Goal: Information Seeking & Learning: Find specific fact

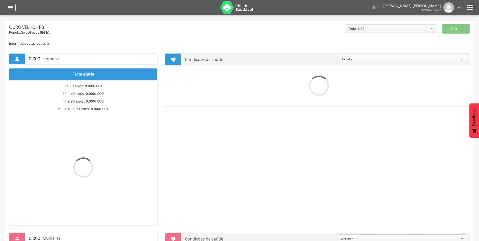
click at [7, 10] on div "" at bounding box center [10, 8] width 11 height 8
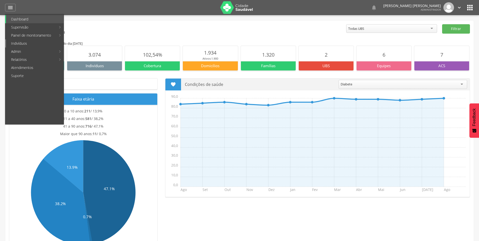
click at [23, 41] on link "Indivíduos" at bounding box center [35, 43] width 58 height 8
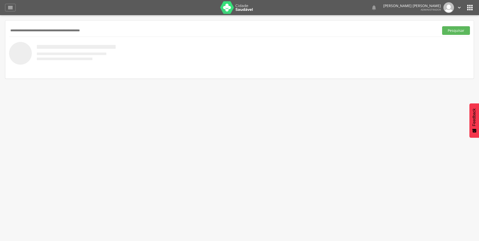
click at [29, 34] on input "text" at bounding box center [223, 30] width 428 height 9
type input "**********"
click at [442, 26] on button "Pesquisar" at bounding box center [456, 30] width 28 height 9
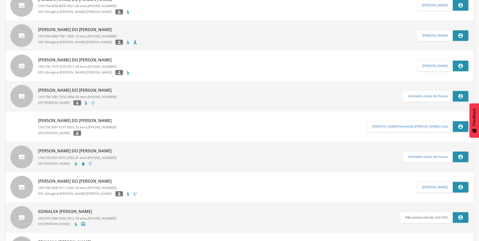
scroll to position [177, 0]
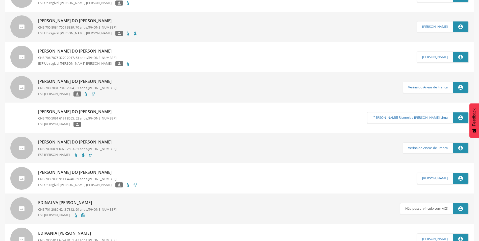
click at [114, 148] on span "[PHONE_NUMBER]" at bounding box center [102, 148] width 29 height 5
type input "**********"
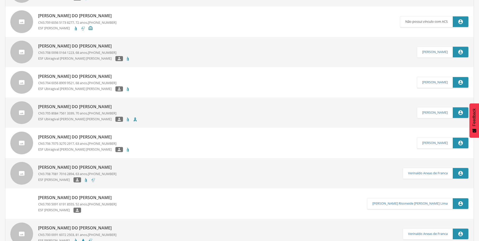
scroll to position [66, 0]
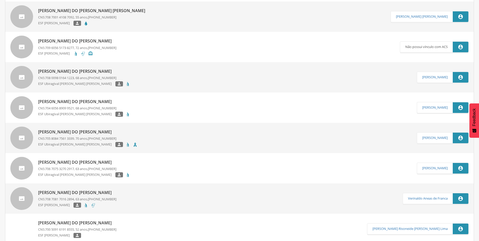
click at [127, 51] on link "[PERSON_NAME] do [PERSON_NAME] CNS: 709 6056 5173 8277 , 72 anos, [PHONE_NUMBER…" at bounding box center [204, 47] width 389 height 23
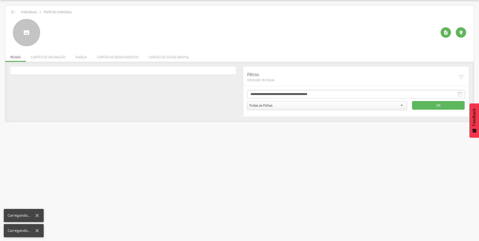
scroll to position [15, 0]
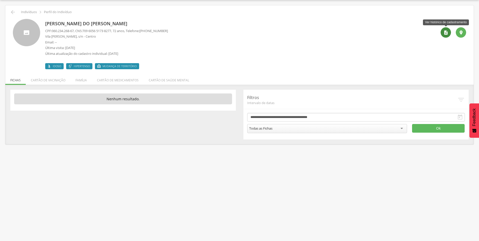
click at [444, 32] on icon "" at bounding box center [445, 32] width 5 height 5
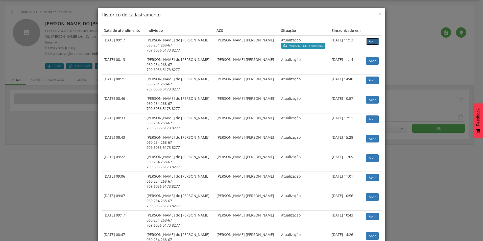
click at [369, 43] on link "Abrir" at bounding box center [372, 42] width 13 height 8
click at [378, 14] on span "×" at bounding box center [379, 13] width 3 height 7
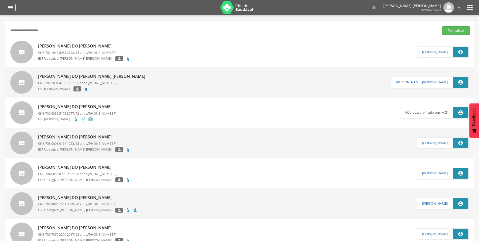
click at [14, 11] on div "" at bounding box center [10, 8] width 11 height 8
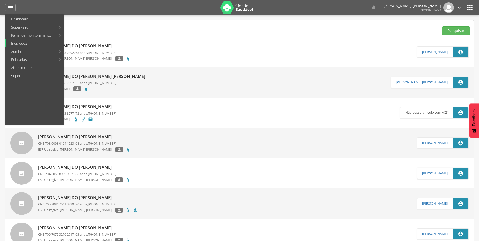
click at [19, 42] on link "Indivíduos" at bounding box center [35, 43] width 58 height 8
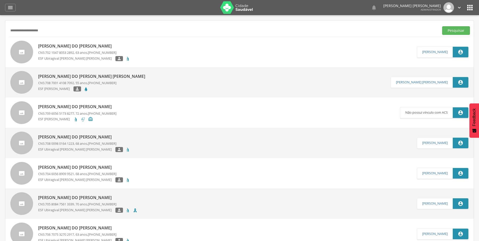
click at [35, 33] on input "**********" at bounding box center [223, 30] width 428 height 9
drag, startPoint x: 69, startPoint y: 33, endPoint x: 0, endPoint y: 32, distance: 69.2
click at [0, 33] on html " Dashboard Supervisão Produtividade Mapa da cidade Mapa de cobertura Ranking A…" at bounding box center [239, 120] width 479 height 241
type input "**********"
click at [442, 26] on button "Pesquisar" at bounding box center [456, 30] width 28 height 9
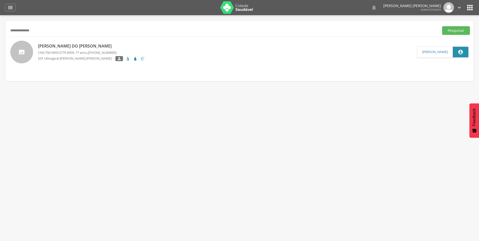
click at [115, 46] on p "[PERSON_NAME] do [PERSON_NAME]" at bounding box center [91, 46] width 107 height 6
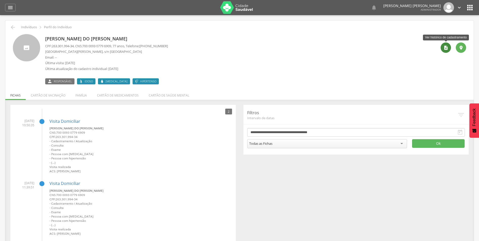
click at [447, 48] on icon "" at bounding box center [445, 47] width 5 height 5
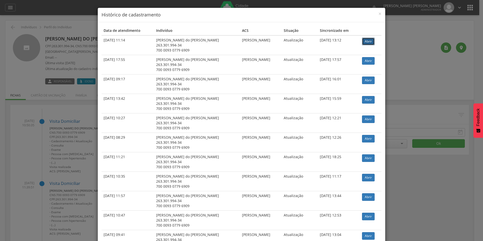
click at [365, 40] on link "Abrir" at bounding box center [368, 42] width 13 height 8
click at [374, 14] on h4 "Histórico de cadastramento" at bounding box center [241, 15] width 280 height 7
click at [376, 14] on h4 "Histórico de cadastramento" at bounding box center [241, 15] width 280 height 7
click at [378, 14] on span "×" at bounding box center [379, 13] width 3 height 7
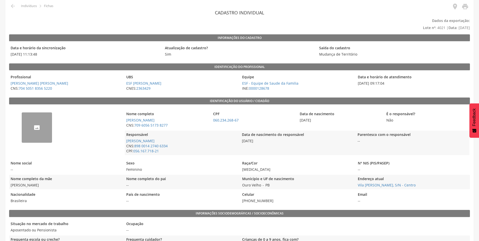
scroll to position [50, 0]
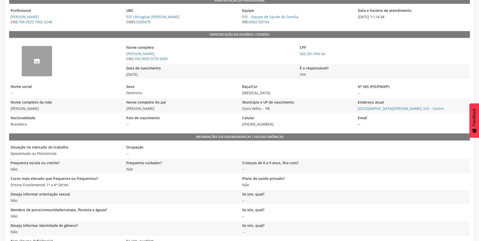
scroll to position [101, 0]
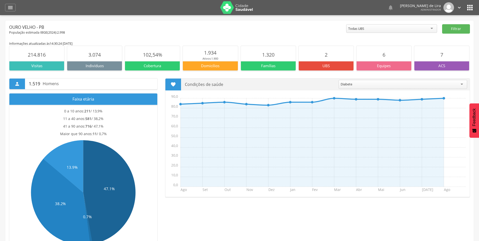
drag, startPoint x: 10, startPoint y: 6, endPoint x: 16, endPoint y: 8, distance: 6.6
click at [10, 6] on icon "" at bounding box center [10, 8] width 6 height 6
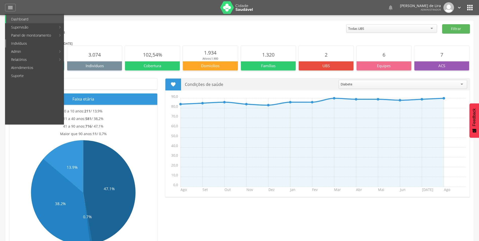
click at [26, 45] on link "Indivíduos" at bounding box center [35, 43] width 58 height 8
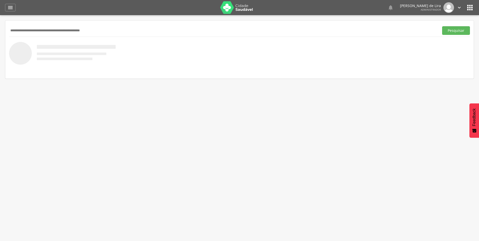
click at [30, 32] on input "text" at bounding box center [223, 30] width 428 height 9
type input "**********"
click at [442, 26] on button "Pesquisar" at bounding box center [456, 30] width 28 height 9
